Goal: Navigation & Orientation: Find specific page/section

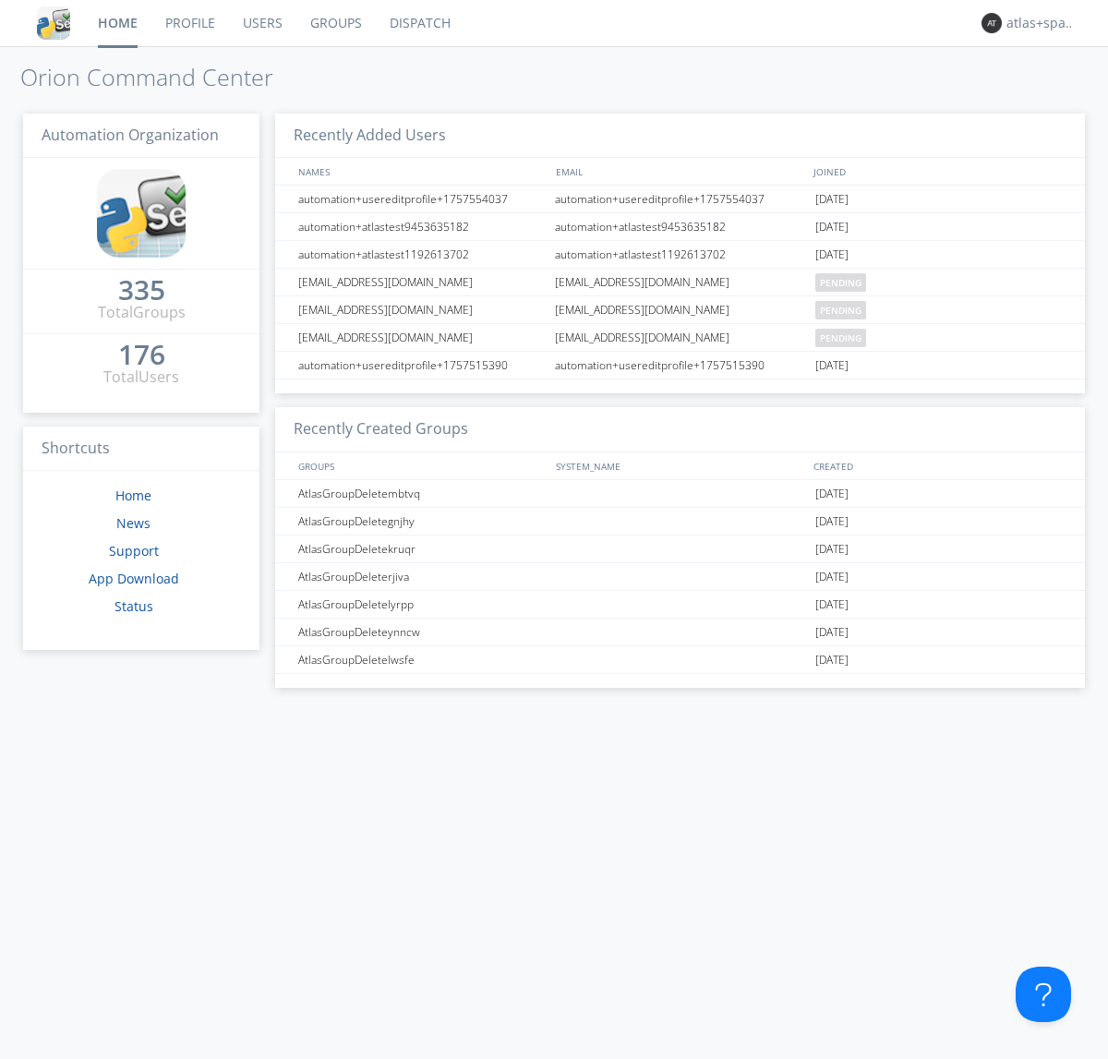
click at [418, 23] on link "Dispatch" at bounding box center [420, 23] width 89 height 46
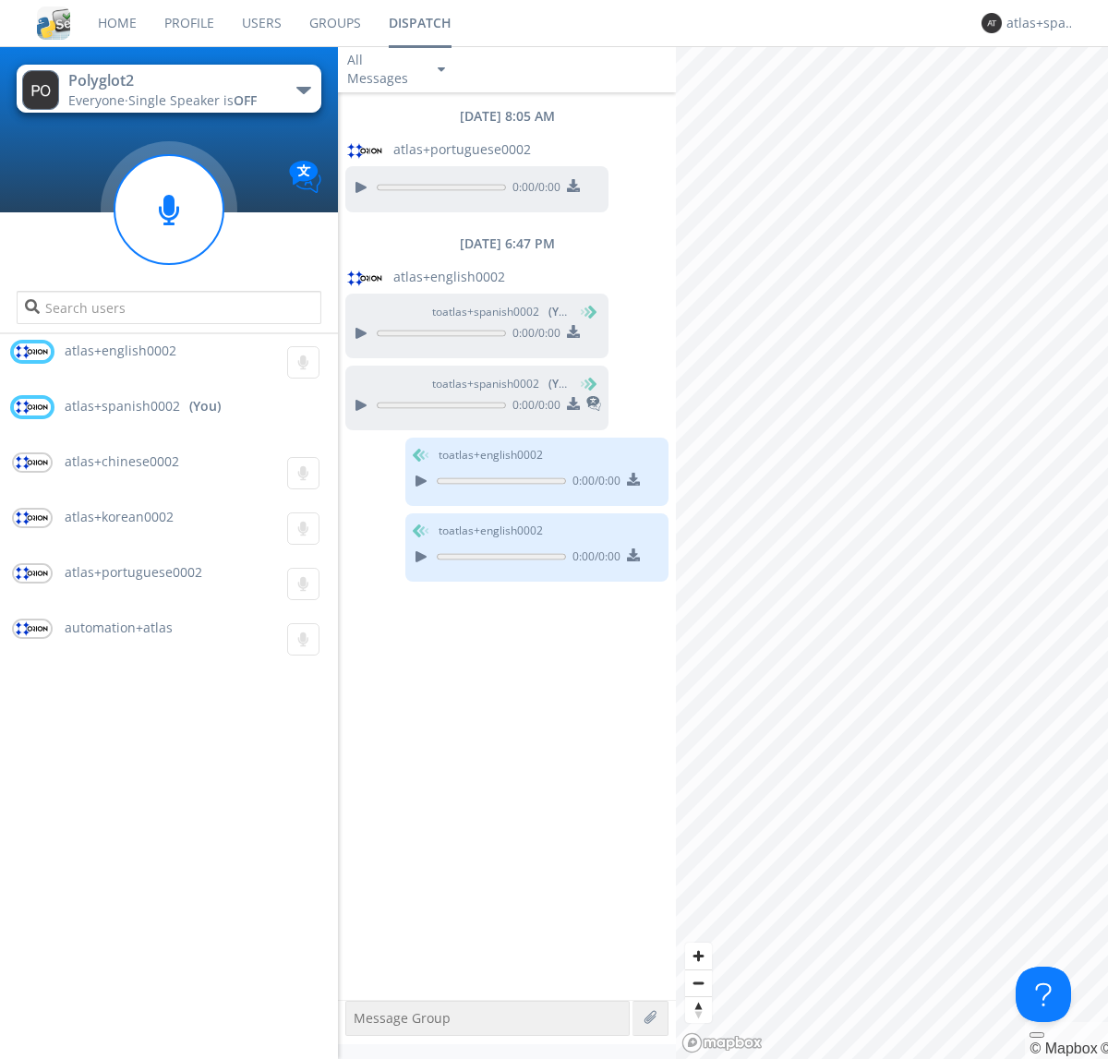
click at [303, 90] on div "button" at bounding box center [303, 90] width 15 height 7
click at [0, 0] on span "Polyglot3" at bounding box center [0, 0] width 0 height 0
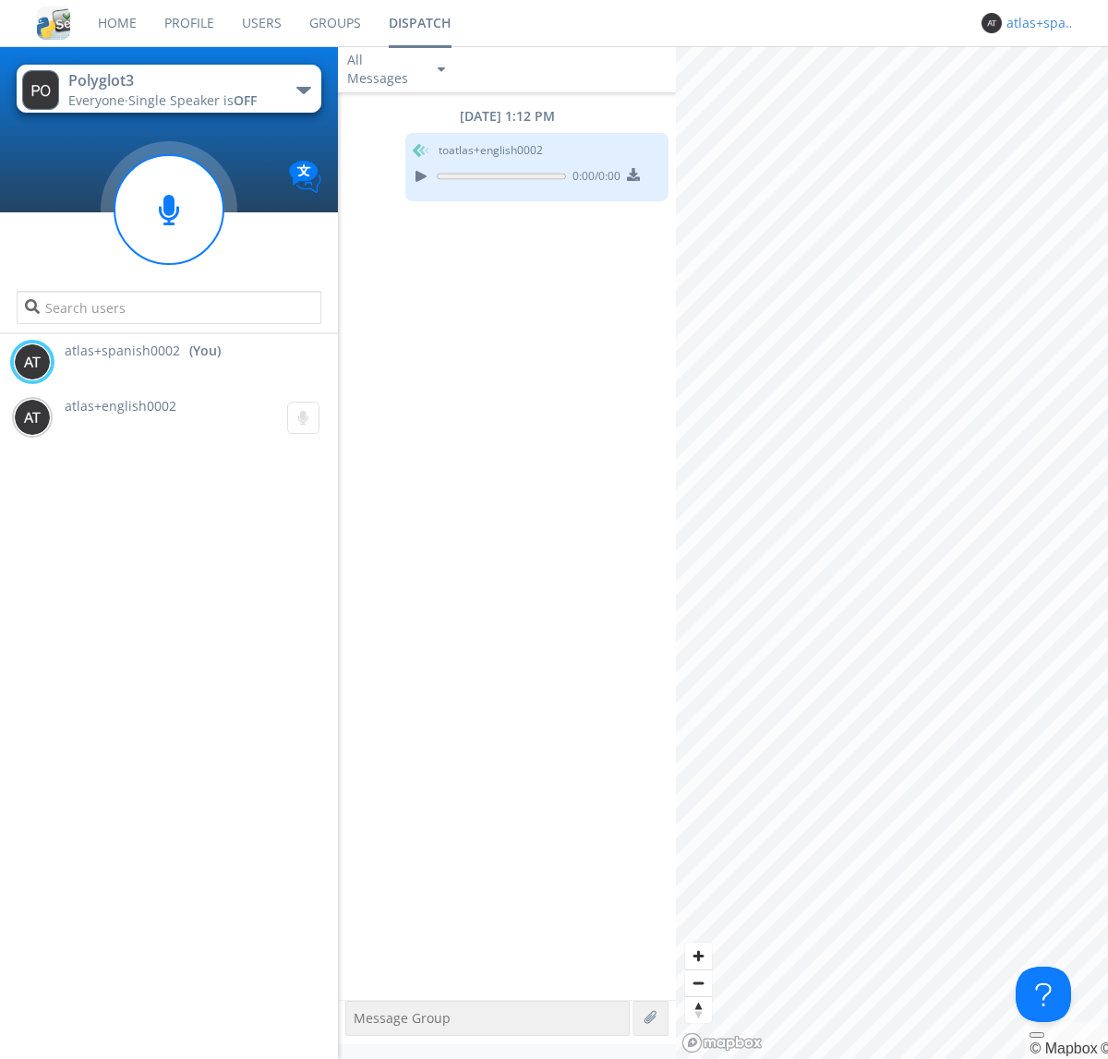
click at [1036, 23] on div "atlas+spanish0002" at bounding box center [1040, 23] width 69 height 18
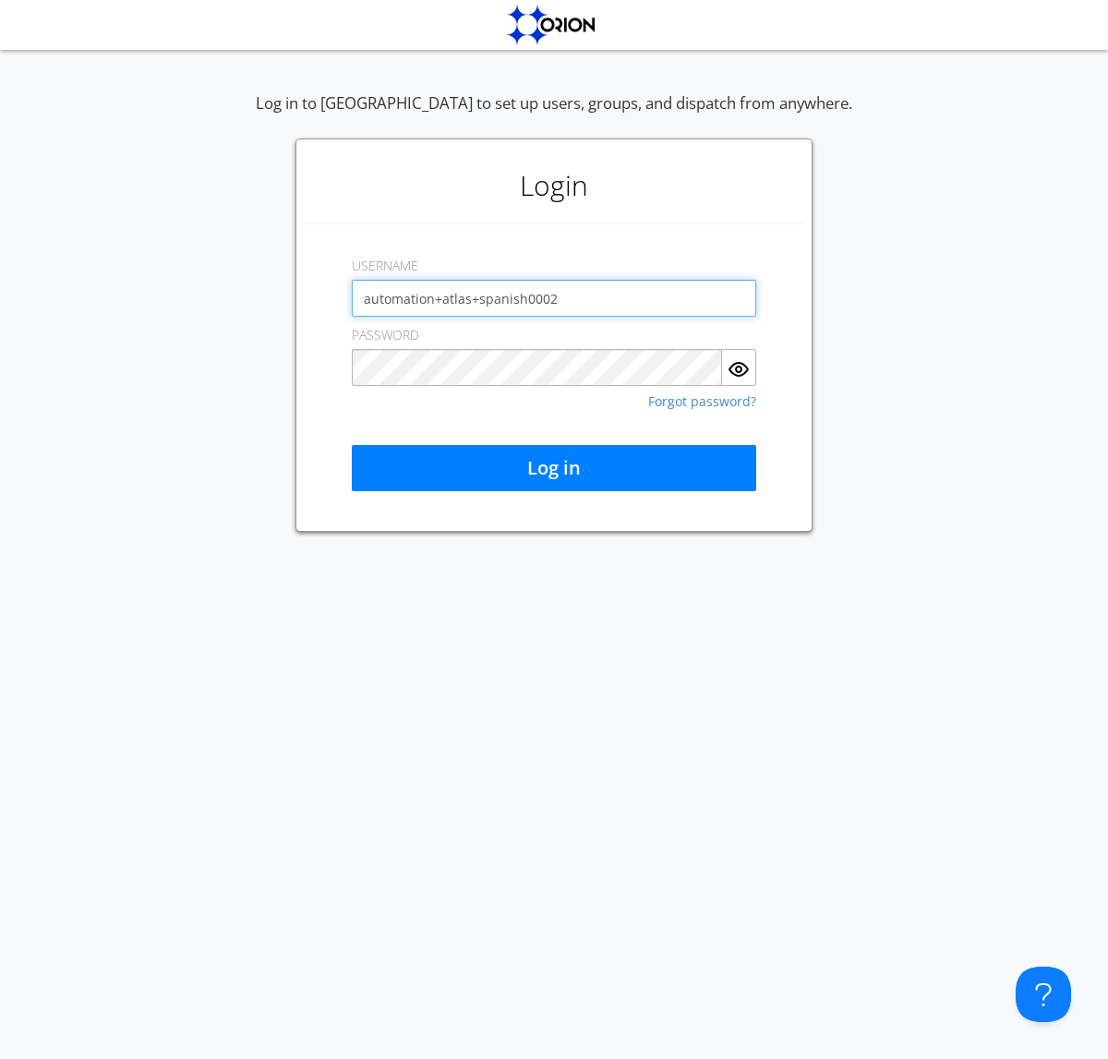
type input "automation+atlas+spanish0002"
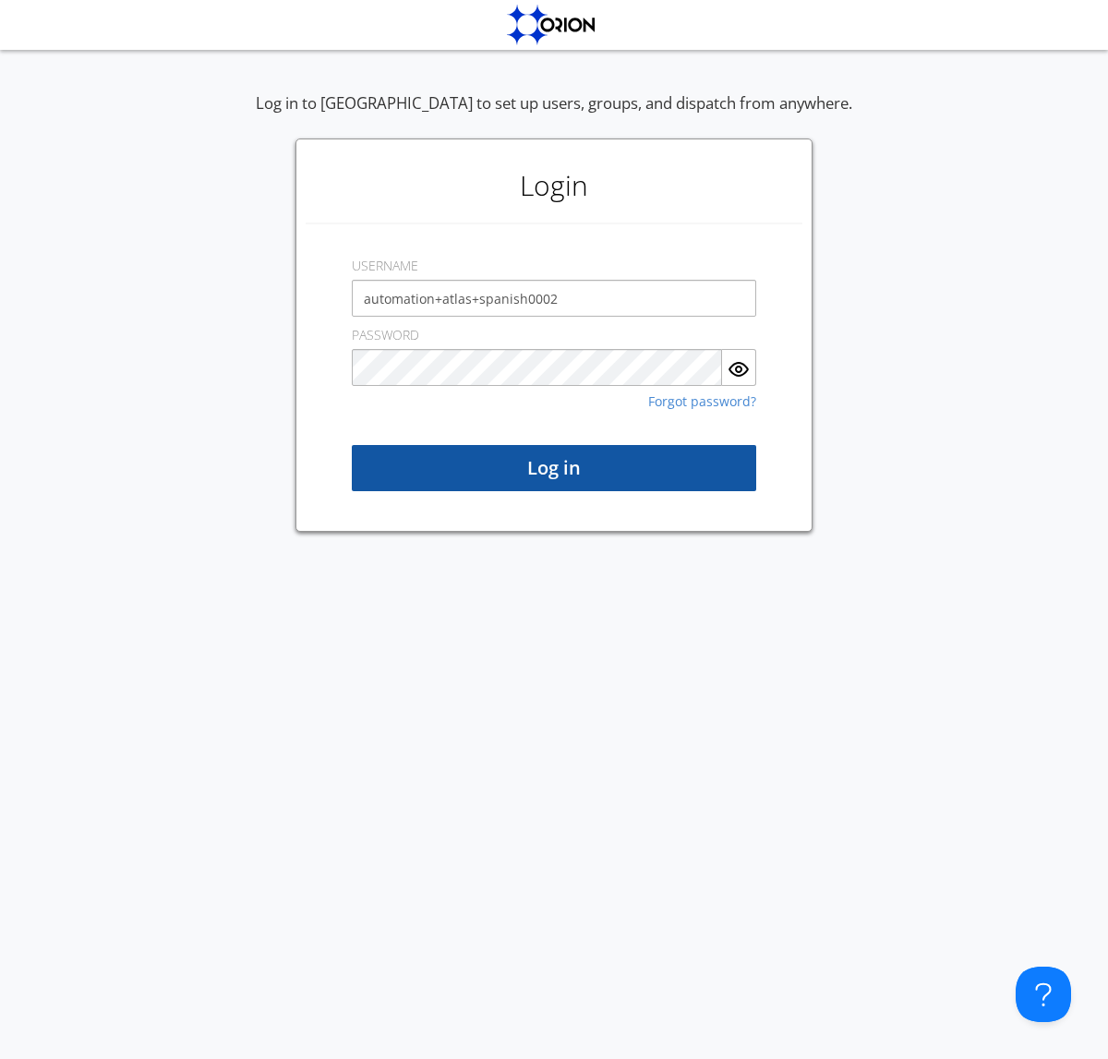
click at [554, 468] on button "Log in" at bounding box center [554, 468] width 404 height 46
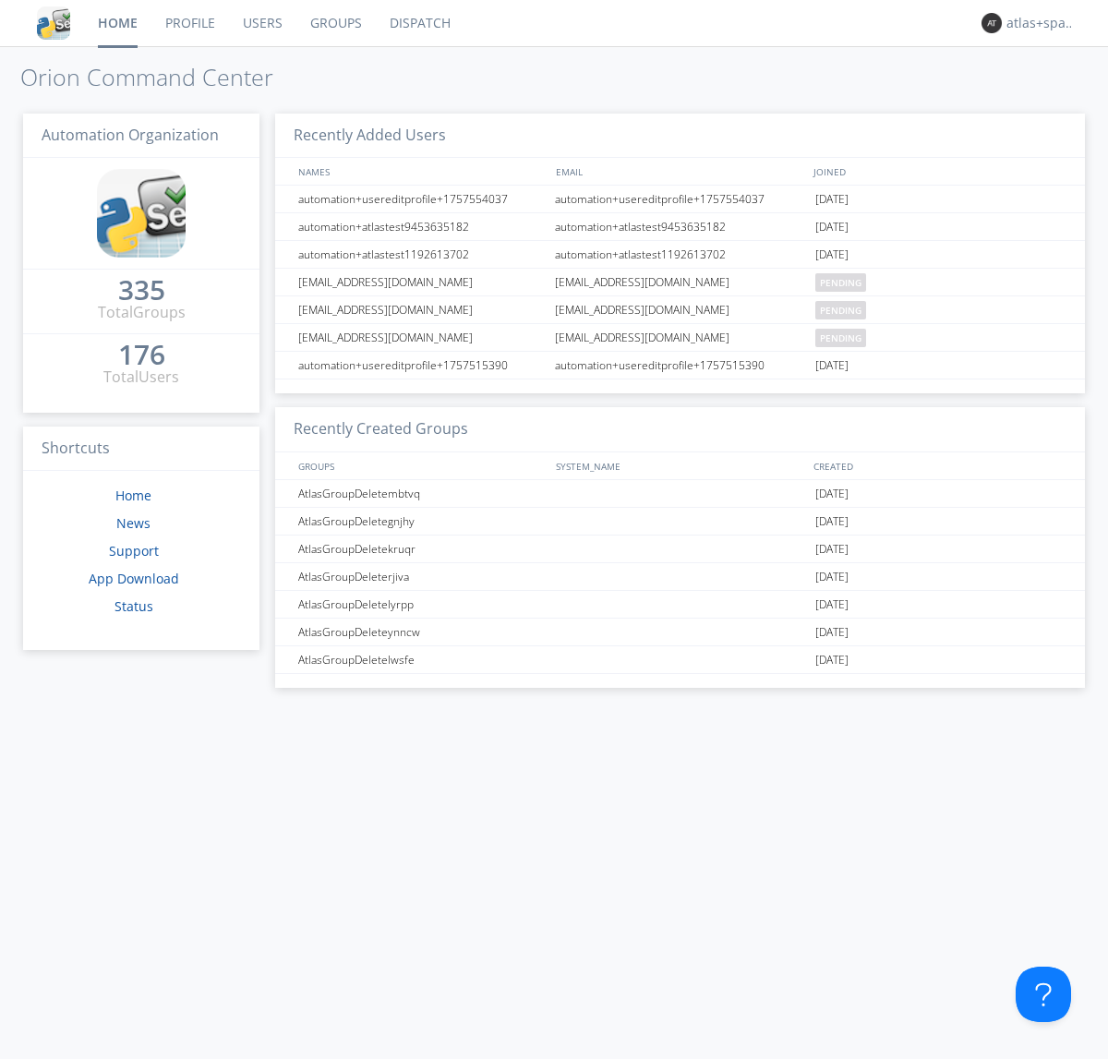
click at [418, 23] on link "Dispatch" at bounding box center [420, 23] width 89 height 46
